Goal: Transaction & Acquisition: Purchase product/service

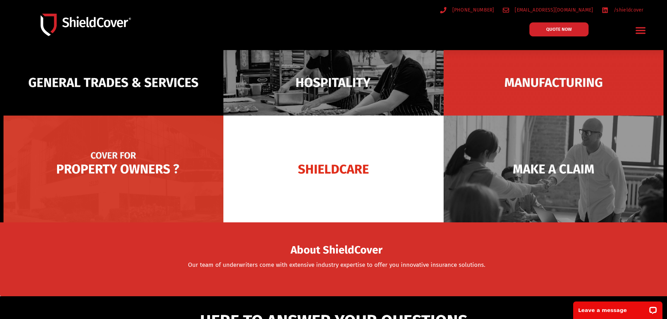
click at [103, 172] on img at bounding box center [113, 168] width 220 height 107
click at [92, 163] on img at bounding box center [113, 168] width 220 height 107
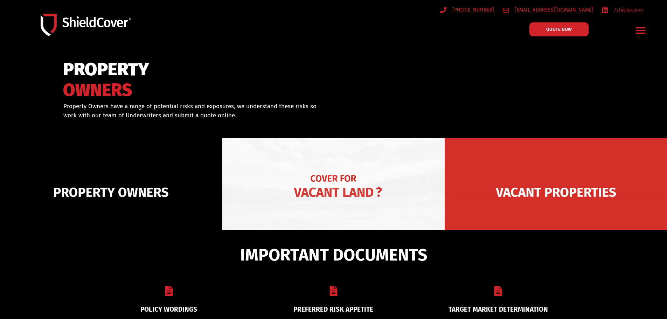
click at [361, 183] on img at bounding box center [333, 192] width 222 height 108
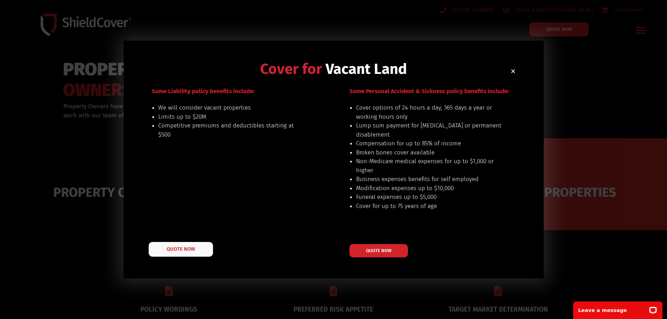
click at [180, 250] on span "QUOTE NOW" at bounding box center [181, 248] width 28 height 5
